Goal: Find specific page/section: Find specific page/section

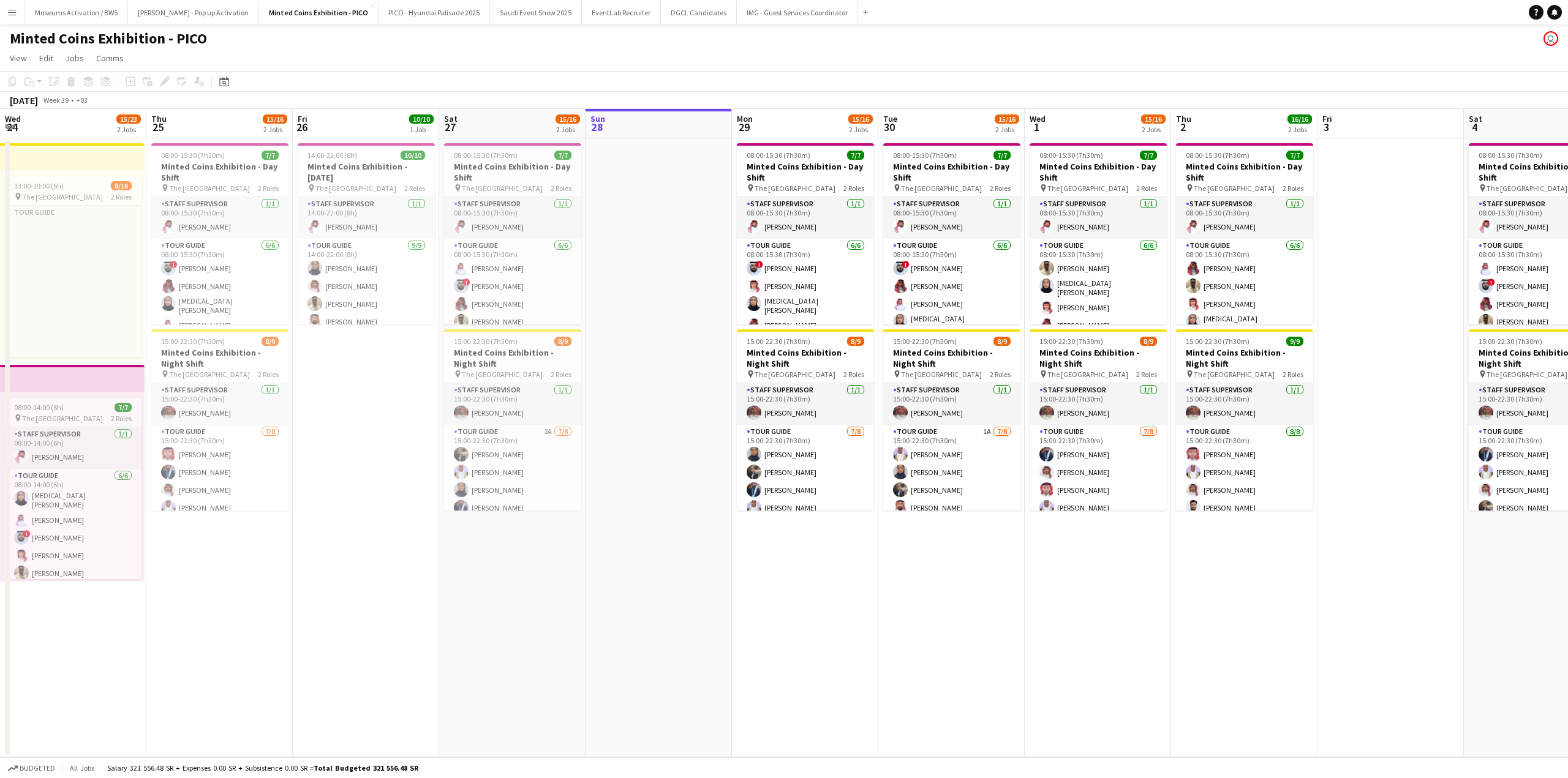
scroll to position [0, 258]
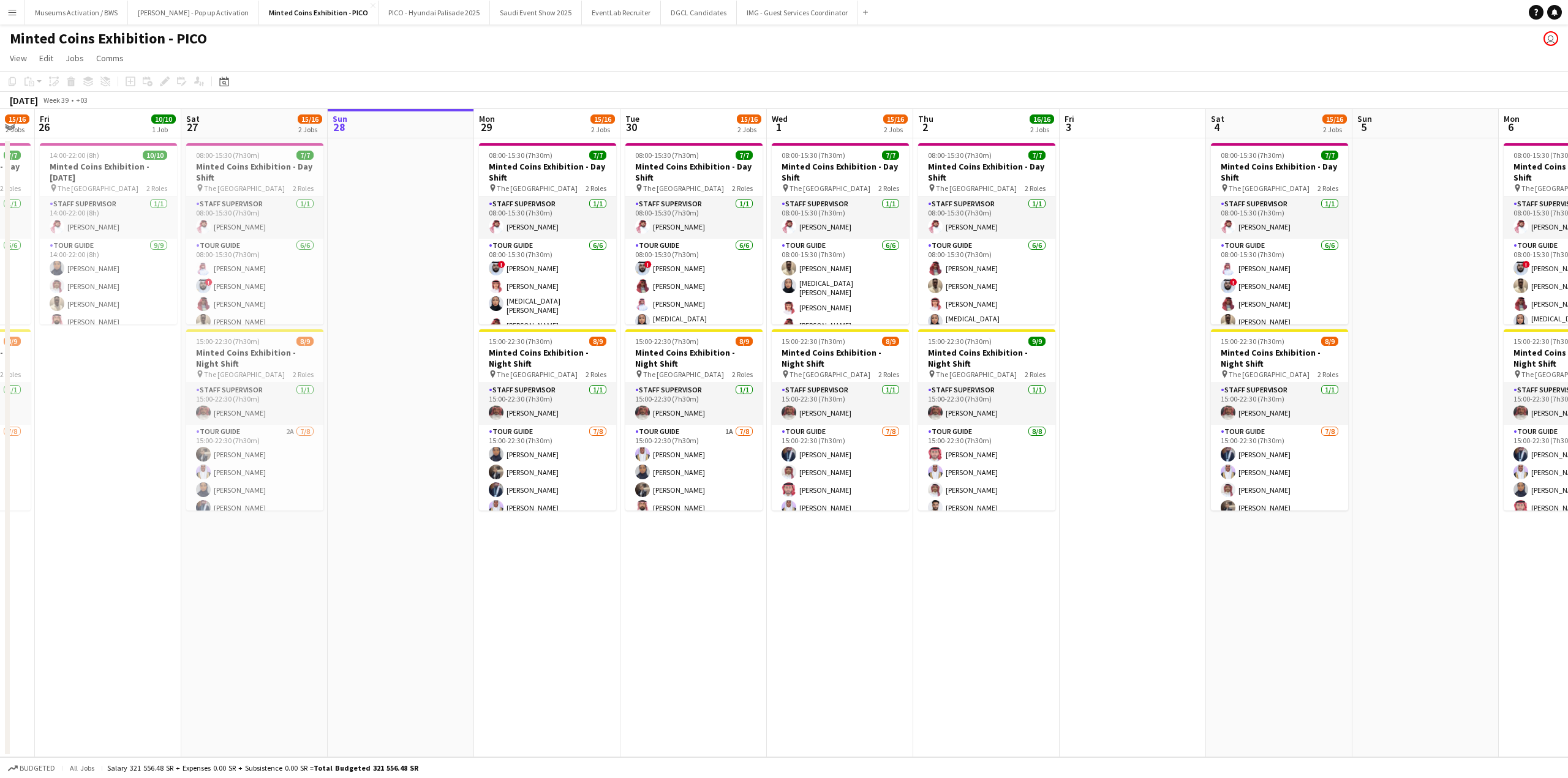
click at [9, 13] on app-icon "Menu" at bounding box center [13, 13] width 10 height 10
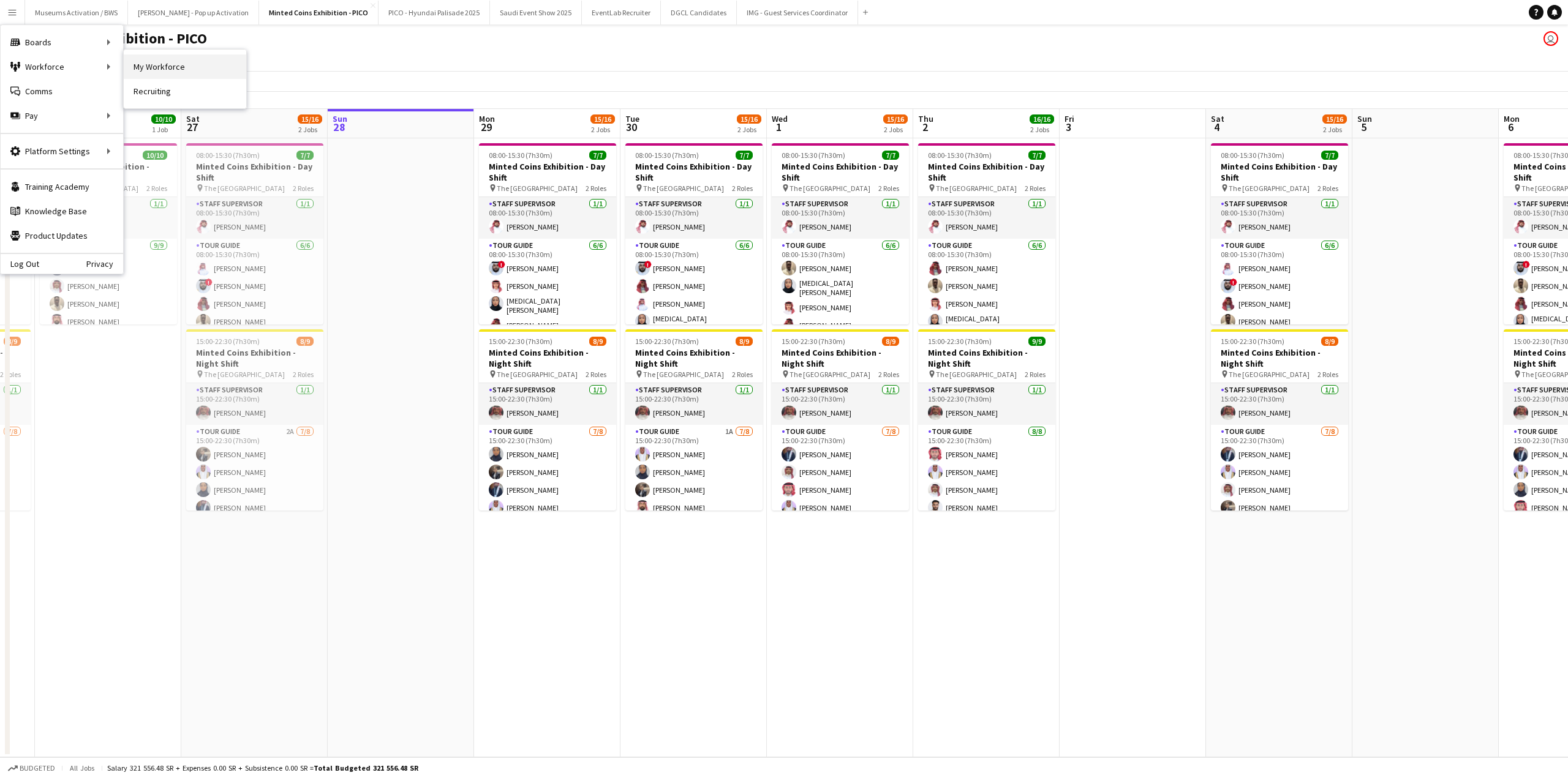
click at [157, 65] on link "My Workforce" at bounding box center [185, 66] width 122 height 24
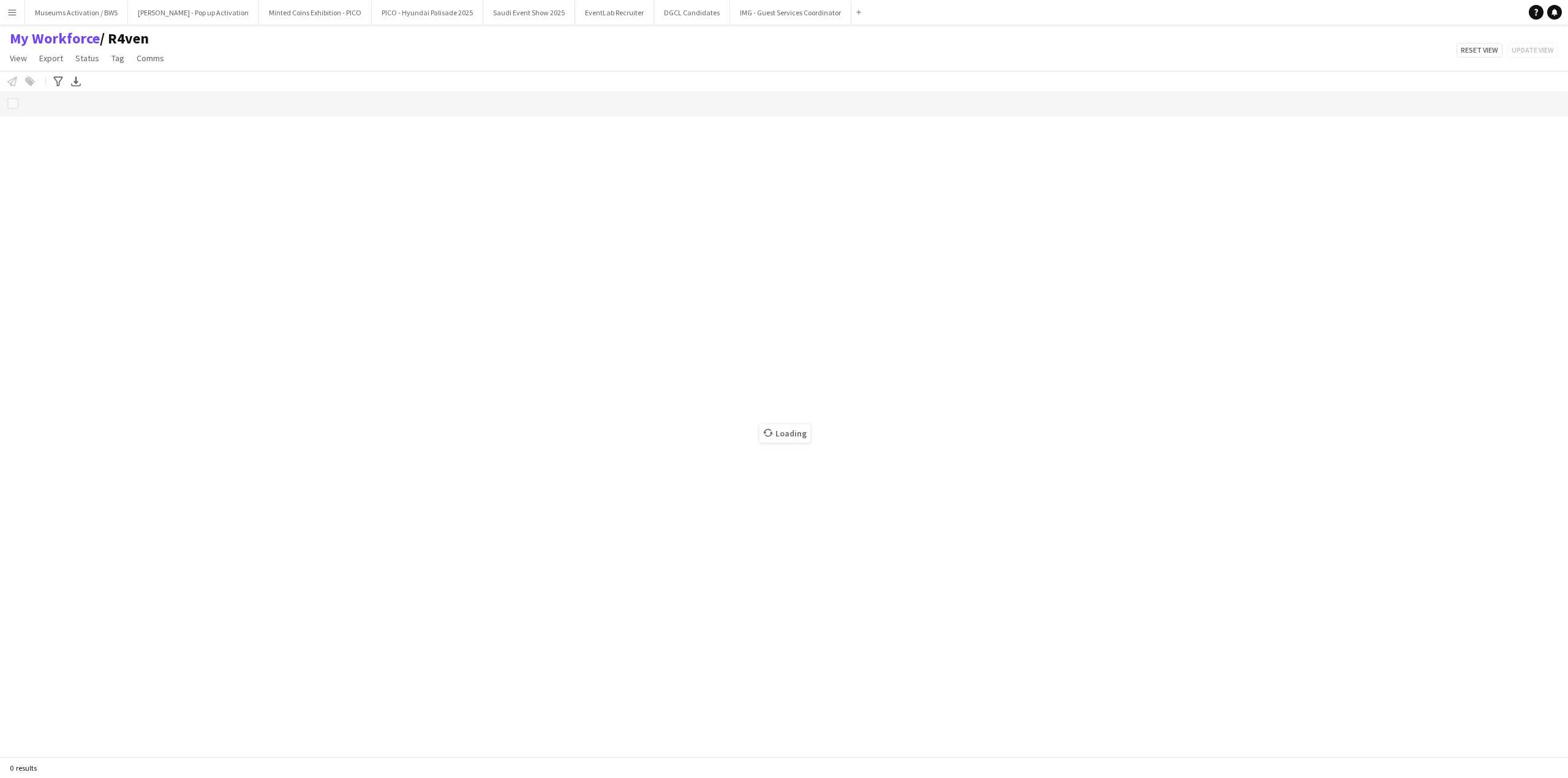
click at [194, 60] on div "My Workforce / R4ven View Views Default view [PERSON_NAME] [PERSON_NAME] [PERSO…" at bounding box center [784, 50] width 1568 height 42
